Goal: Task Accomplishment & Management: Use online tool/utility

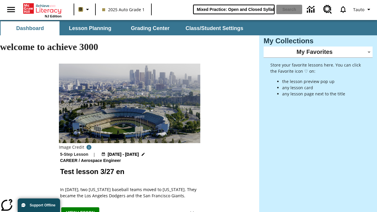
type input "Mixed Practice: Open and Closed Syllables"
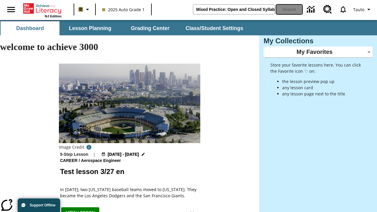
click at [289, 9] on button "Search" at bounding box center [289, 9] width 26 height 9
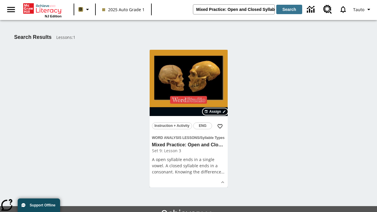
click at [215, 112] on span "Assign" at bounding box center [215, 111] width 12 height 5
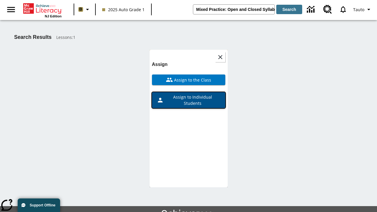
click at [188, 94] on span "Assign to Individual Students" at bounding box center [192, 100] width 57 height 12
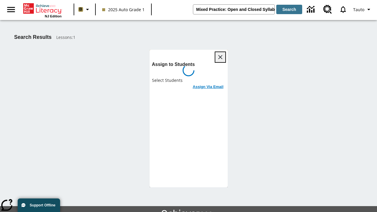
scroll to position [32, 0]
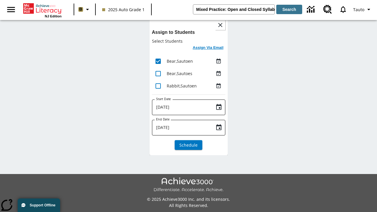
click at [158, 73] on input "lesson details" at bounding box center [158, 73] width 12 height 12
checkbox input "true"
click at [158, 86] on input "lesson details" at bounding box center [158, 86] width 12 height 12
checkbox input "true"
click at [218, 107] on icon "Choose date, selected date is Aug 18, 2025" at bounding box center [218, 107] width 7 height 7
